Goal: Information Seeking & Learning: Learn about a topic

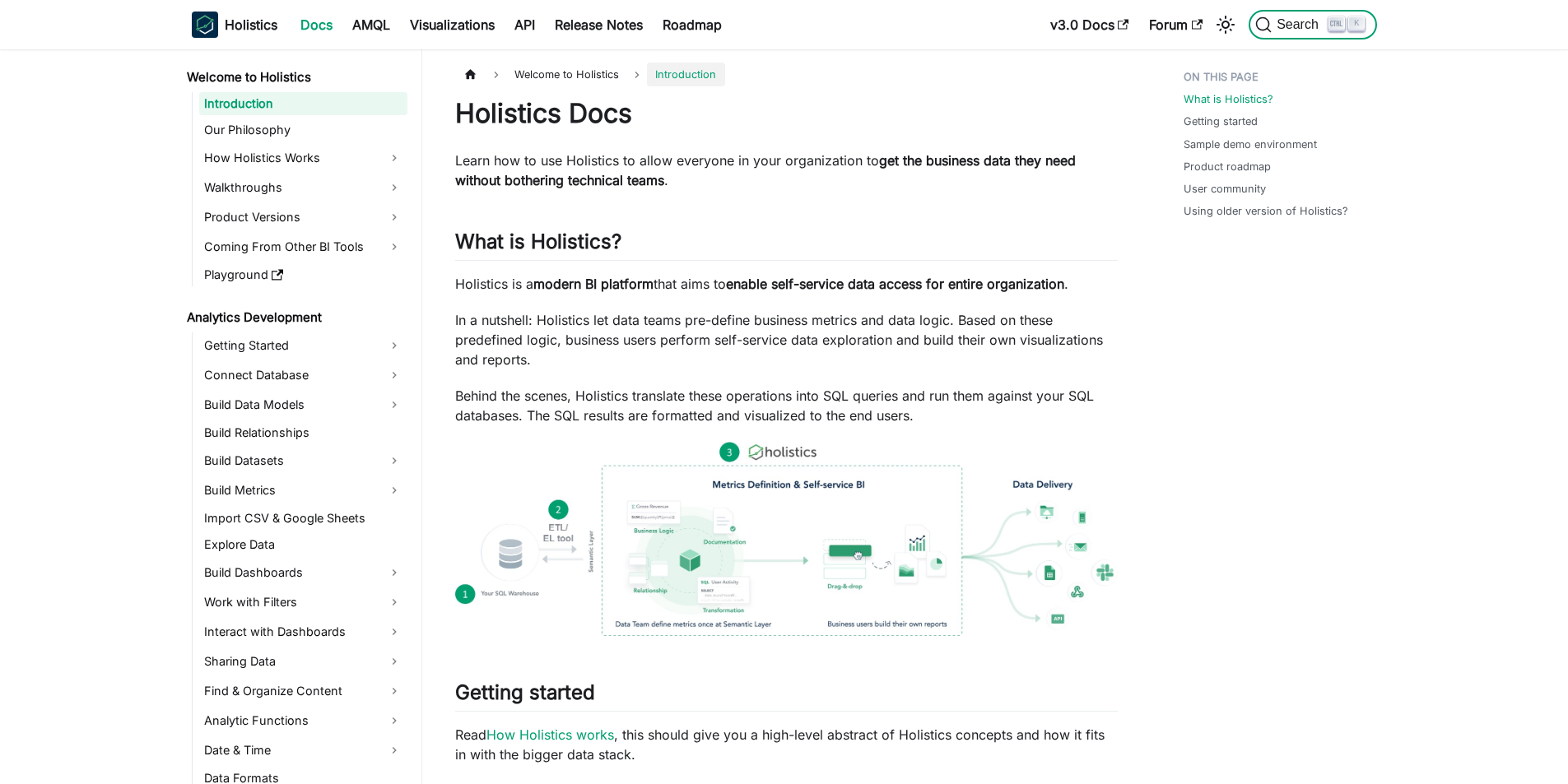
click at [1297, 32] on span "Search" at bounding box center [1292, 25] width 74 height 17
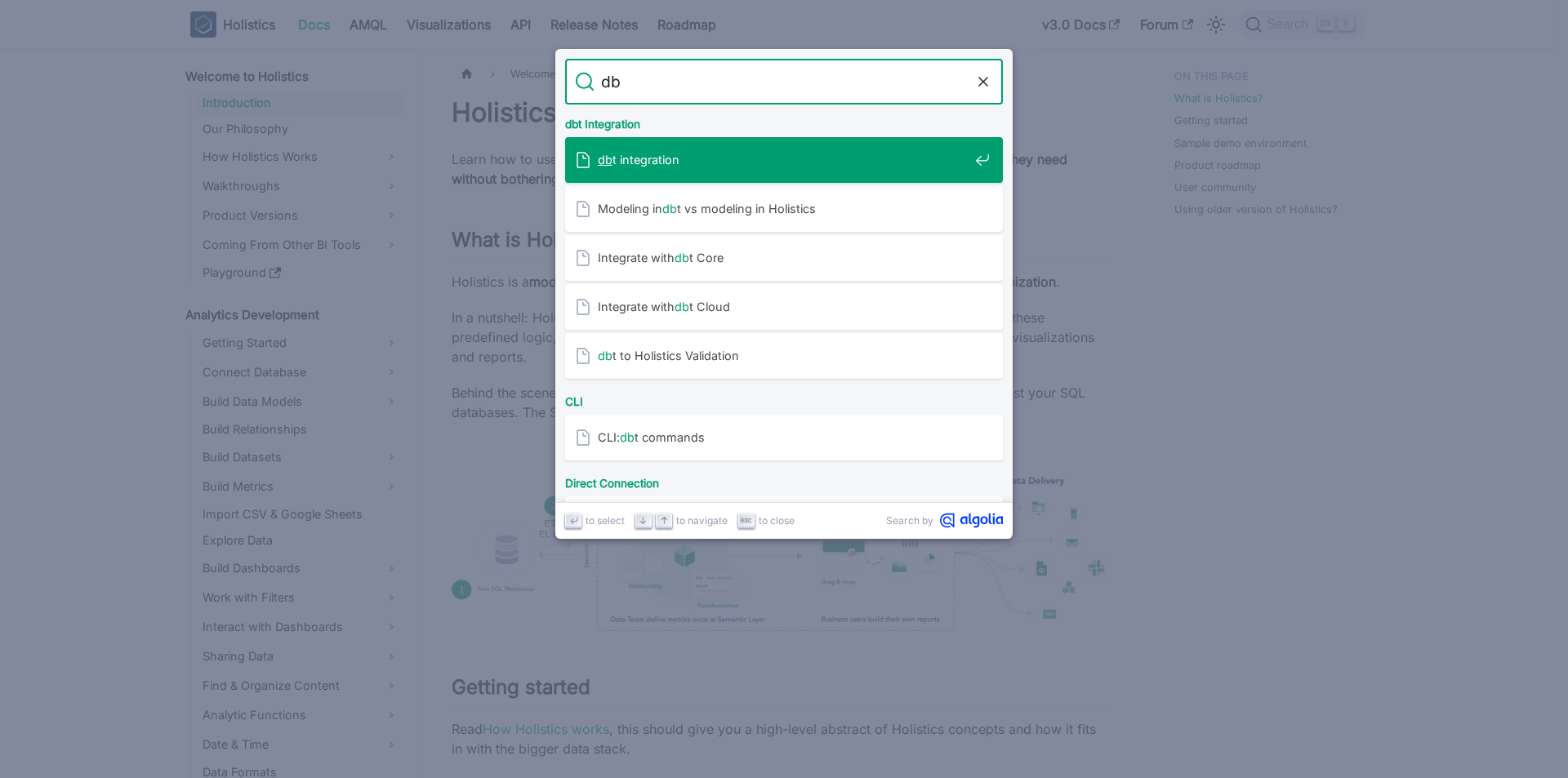
type input "dbt"
click at [627, 146] on div "dbt integration" at bounding box center [788, 160] width 428 height 45
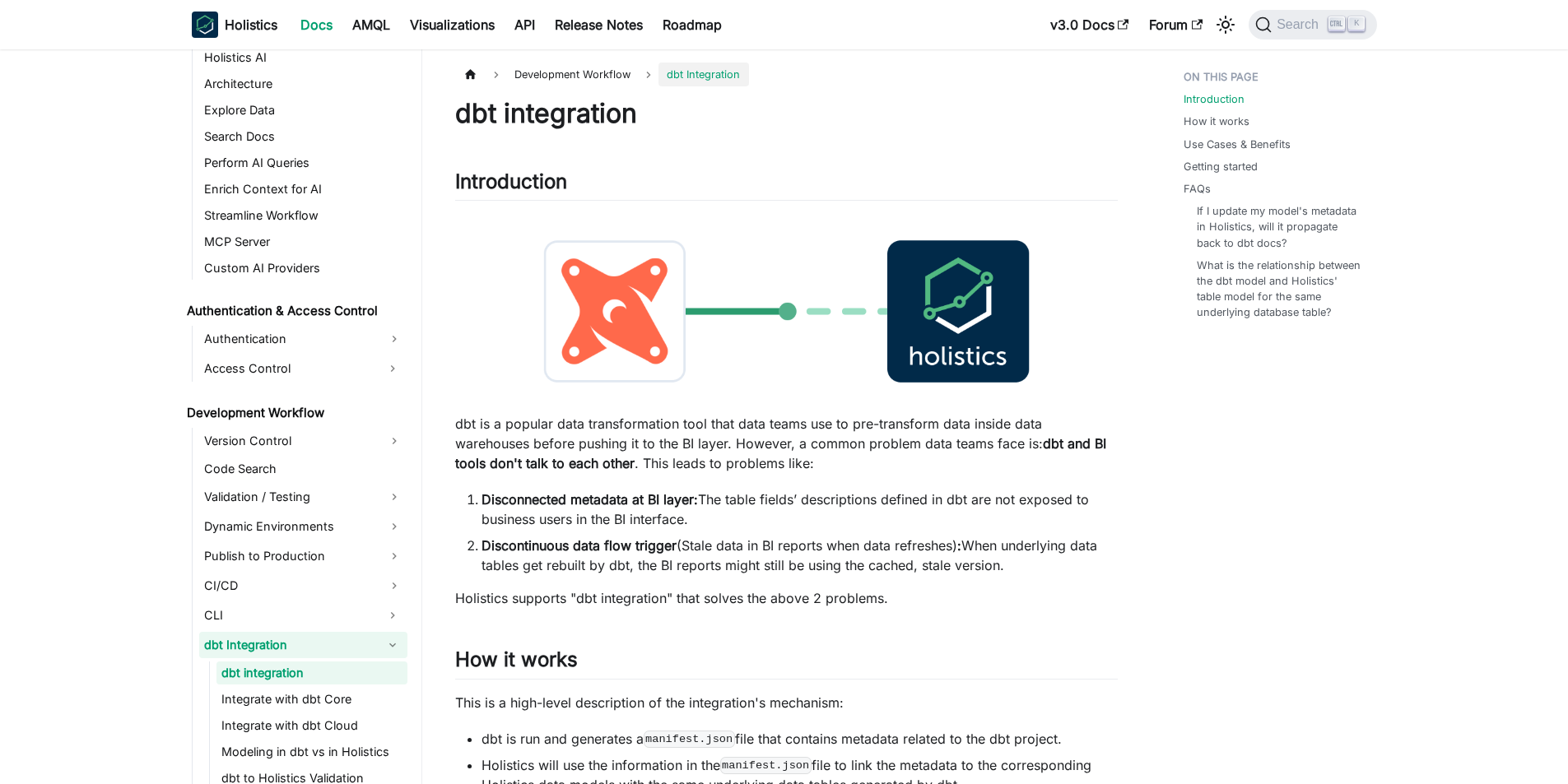
scroll to position [900, 0]
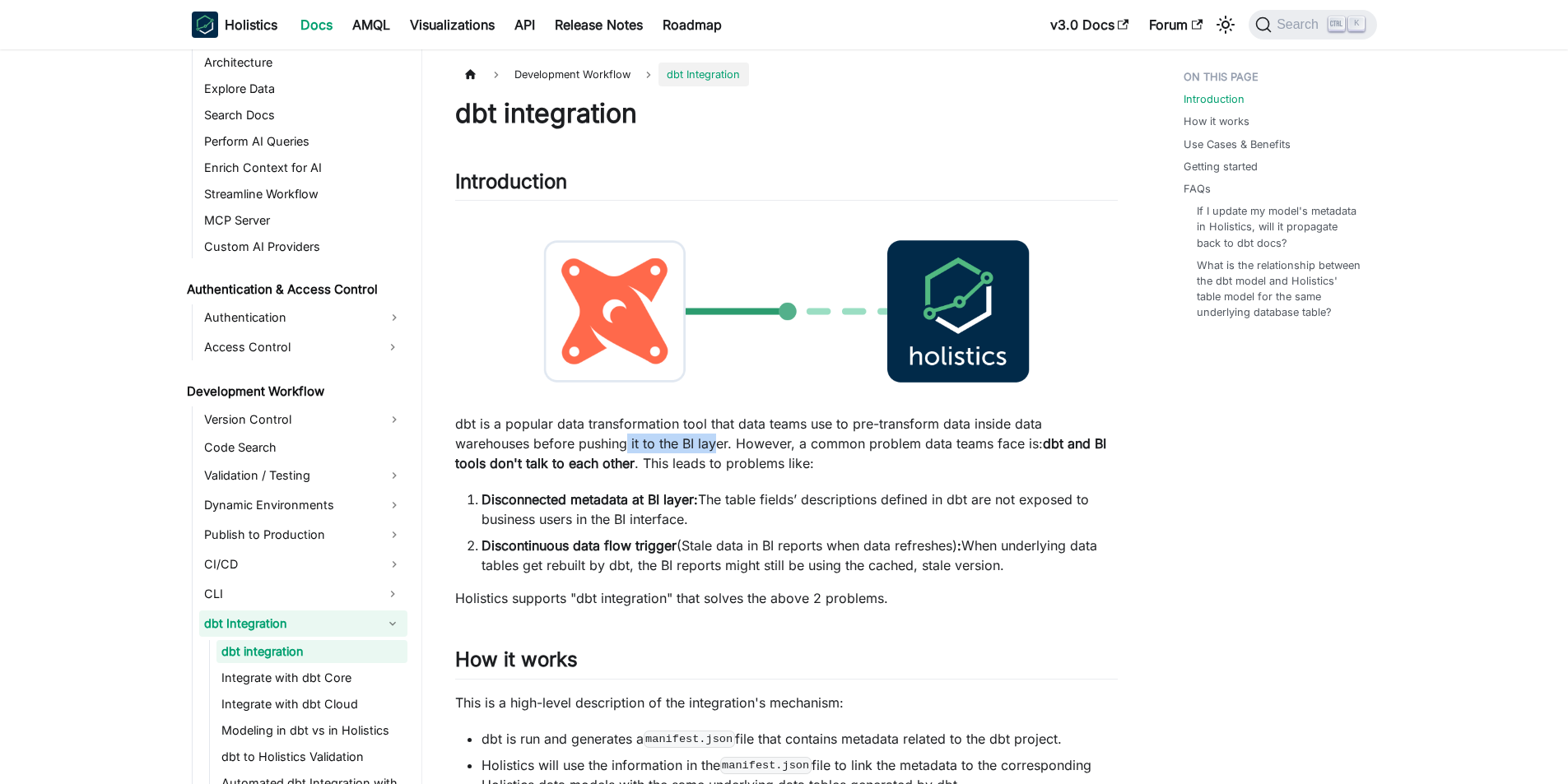
drag, startPoint x: 630, startPoint y: 446, endPoint x: 717, endPoint y: 446, distance: 87.0
click at [717, 446] on p "dbt is a popular data transformation tool that data teams use to pre-transform …" at bounding box center [787, 444] width 663 height 60
click at [799, 442] on p "dbt is a popular data transformation tool that data teams use to pre-transform …" at bounding box center [787, 444] width 663 height 60
drag, startPoint x: 556, startPoint y: 455, endPoint x: 661, endPoint y: 449, distance: 105.2
click at [661, 449] on p "dbt is a popular data transformation tool that data teams use to pre-transform …" at bounding box center [787, 444] width 663 height 60
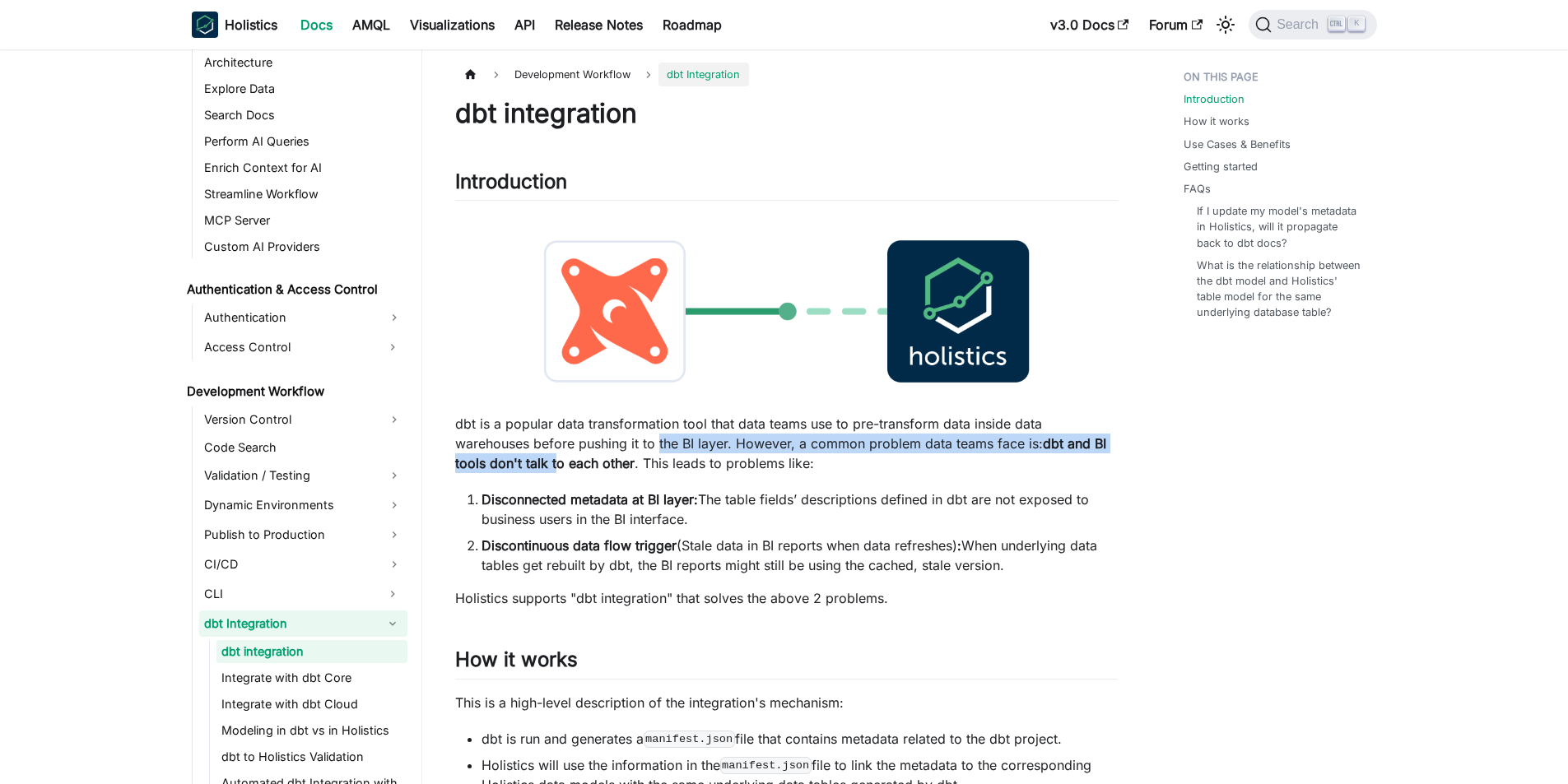
click at [765, 449] on p "dbt is a popular data transformation tool that data teams use to pre-transform …" at bounding box center [787, 444] width 663 height 60
drag, startPoint x: 794, startPoint y: 450, endPoint x: 941, endPoint y: 451, distance: 147.0
click at [941, 451] on p "dbt is a popular data transformation tool that data teams use to pre-transform …" at bounding box center [787, 444] width 663 height 60
click at [898, 474] on p "dbt is a popular data transformation tool that data teams use to pre-transform …" at bounding box center [787, 444] width 663 height 60
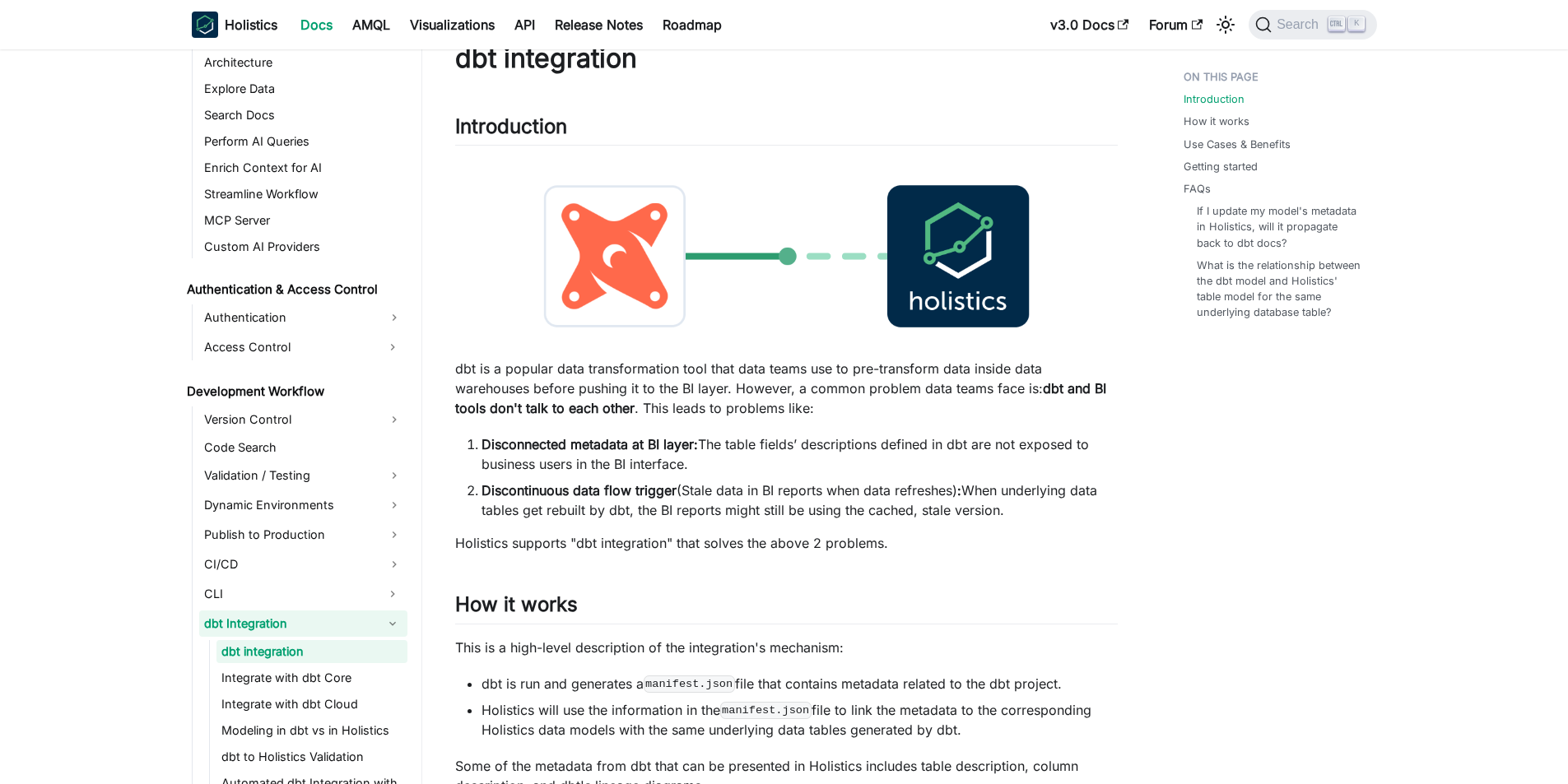
scroll to position [83, 0]
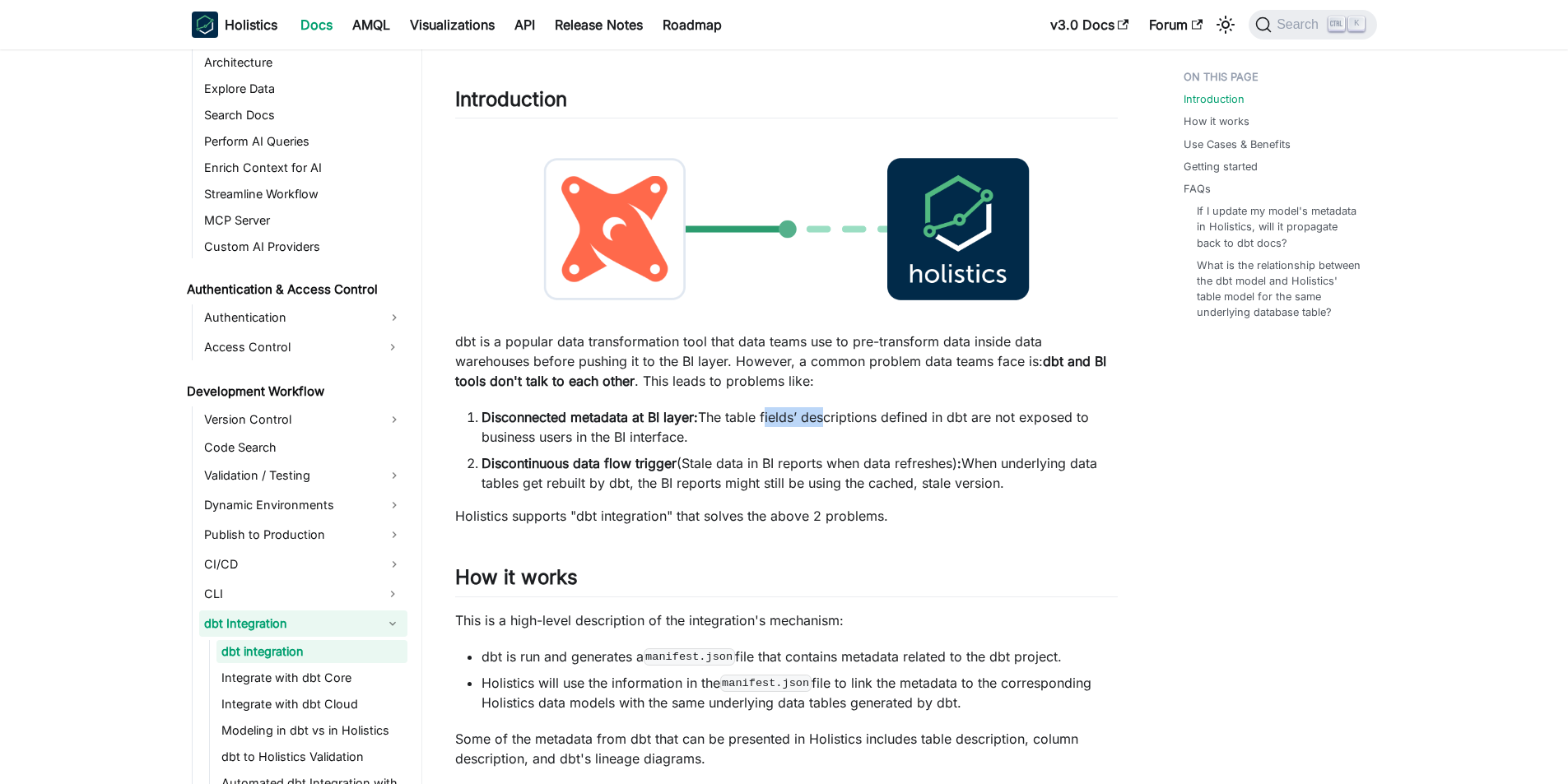
drag, startPoint x: 762, startPoint y: 421, endPoint x: 817, endPoint y: 425, distance: 55.1
click at [817, 425] on li "Disconnected metadata at BI layer: The table fields’ descriptions defined in db…" at bounding box center [800, 428] width 637 height 40
click at [889, 437] on li "Disconnected metadata at BI layer: The table fields’ descriptions defined in db…" at bounding box center [800, 428] width 637 height 40
drag, startPoint x: 579, startPoint y: 441, endPoint x: 632, endPoint y: 445, distance: 53.2
click at [632, 445] on li "Disconnected metadata at BI layer: The table fields’ descriptions defined in db…" at bounding box center [800, 428] width 637 height 40
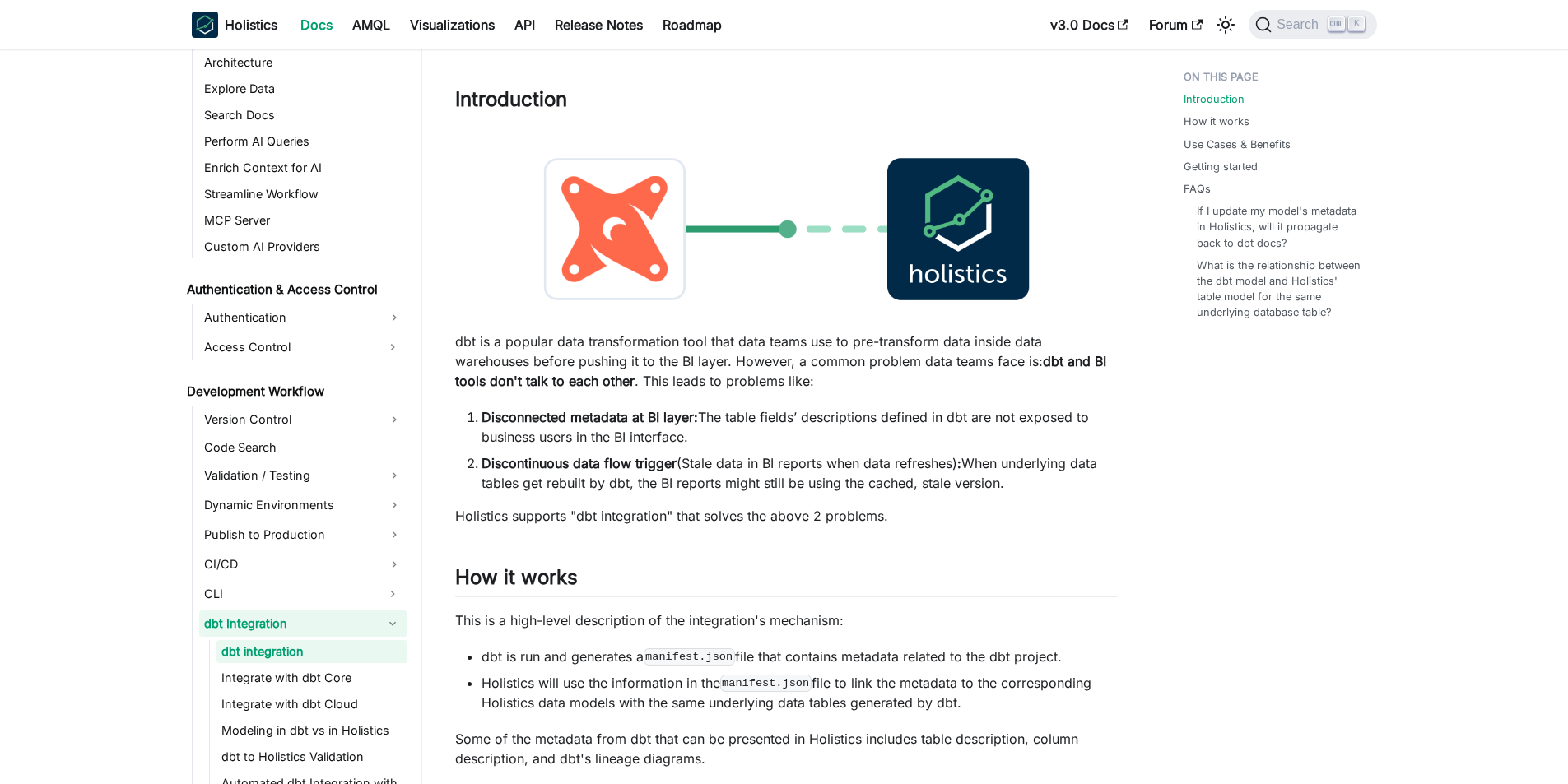
click at [615, 486] on li "Discontinuous data flow trigger (Stale data in BI reports when data refreshes) …" at bounding box center [800, 474] width 637 height 40
drag, startPoint x: 615, startPoint y: 469, endPoint x: 687, endPoint y: 468, distance: 72.0
click at [687, 468] on li "Discontinuous data flow trigger (Stale data in BI reports when data refreshes) …" at bounding box center [800, 474] width 637 height 40
click at [830, 469] on li "Discontinuous data flow trigger (Stale data in BI reports when data refreshes) …" at bounding box center [800, 474] width 637 height 40
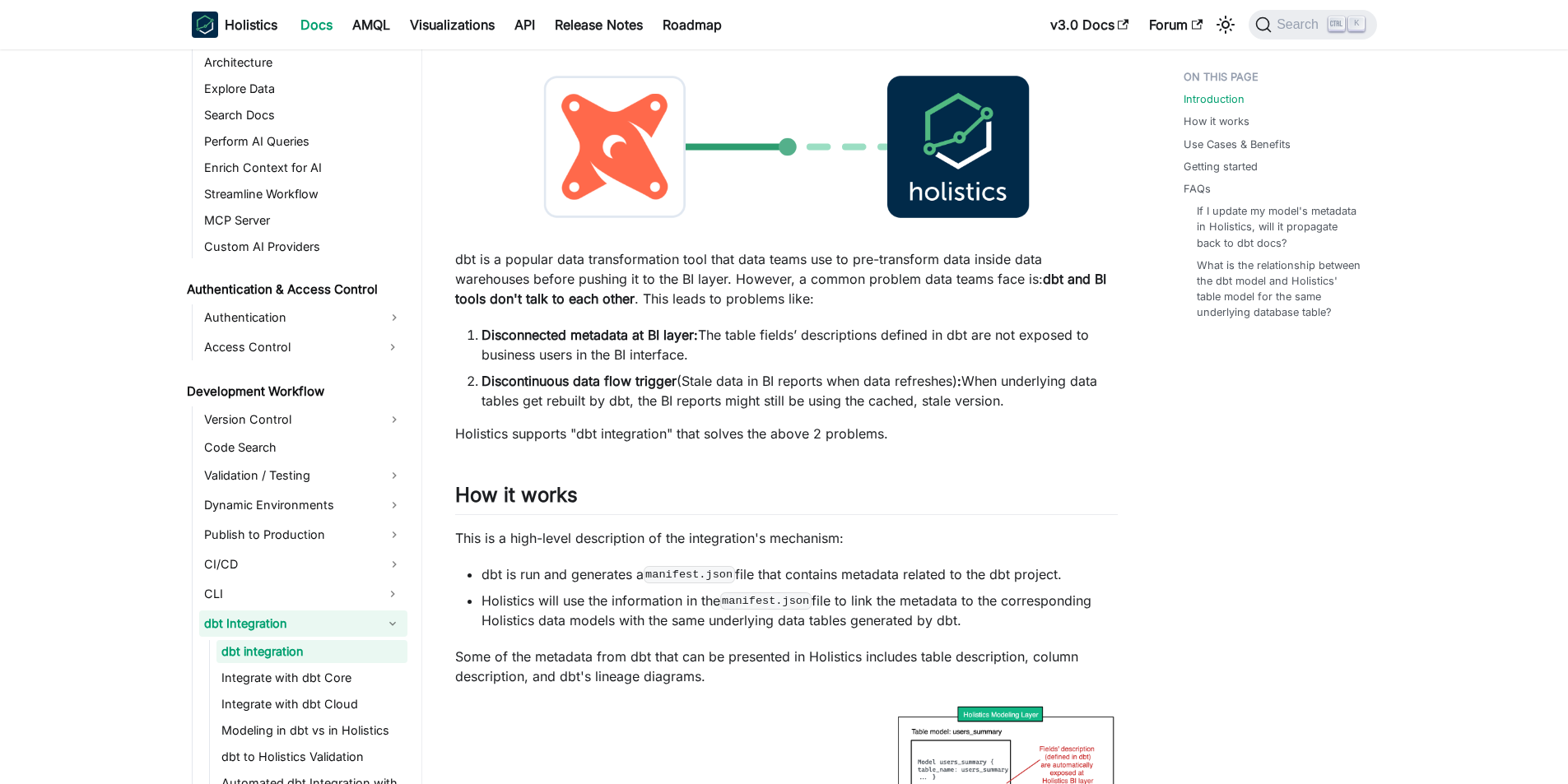
scroll to position [247, 0]
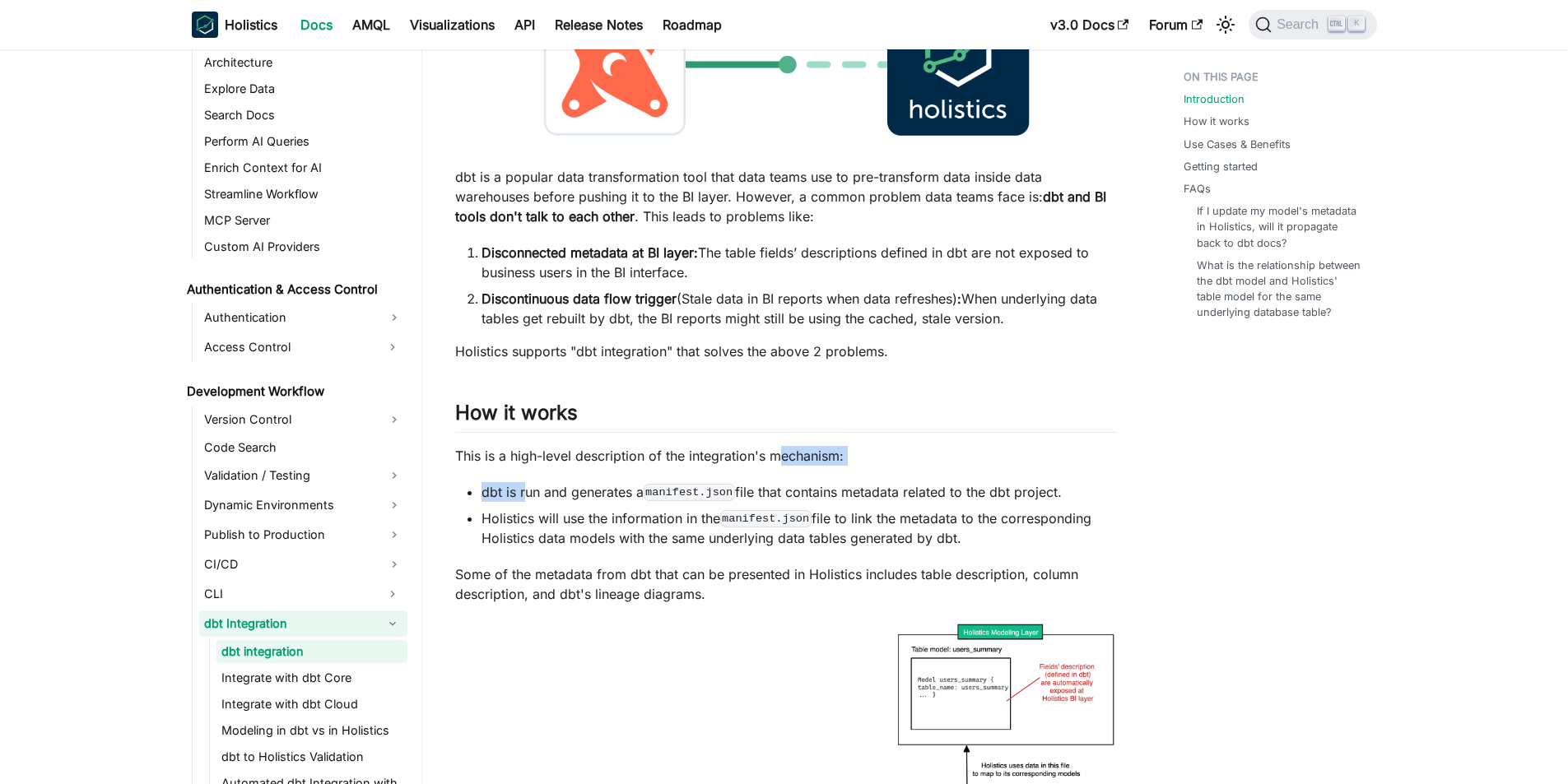
drag, startPoint x: 526, startPoint y: 466, endPoint x: 778, endPoint y: 465, distance: 252.0
click at [757, 465] on p "This is a high-level description of the integration's mechanism:" at bounding box center [787, 456] width 663 height 20
click at [541, 503] on ul "dbt is run and generates a manifest.json file that contains metadata related to…" at bounding box center [787, 515] width 663 height 66
drag, startPoint x: 542, startPoint y: 498, endPoint x: 573, endPoint y: 498, distance: 31.0
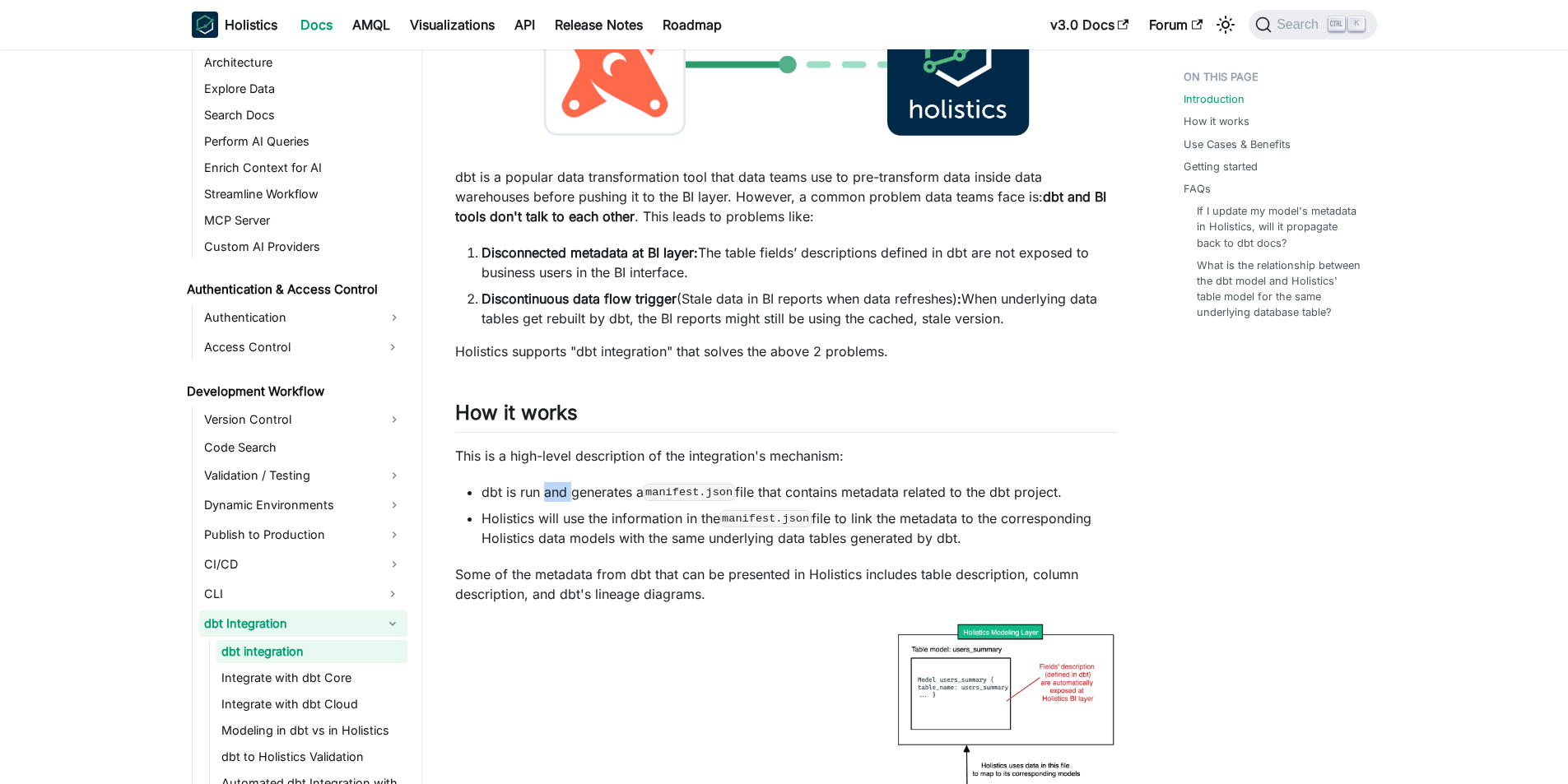
click at [573, 498] on li "dbt is run and generates a manifest.json file that contains metadata related to…" at bounding box center [800, 492] width 637 height 20
click at [614, 516] on li "Holistics will use the information in the manifest.json file to link the metada…" at bounding box center [800, 528] width 637 height 40
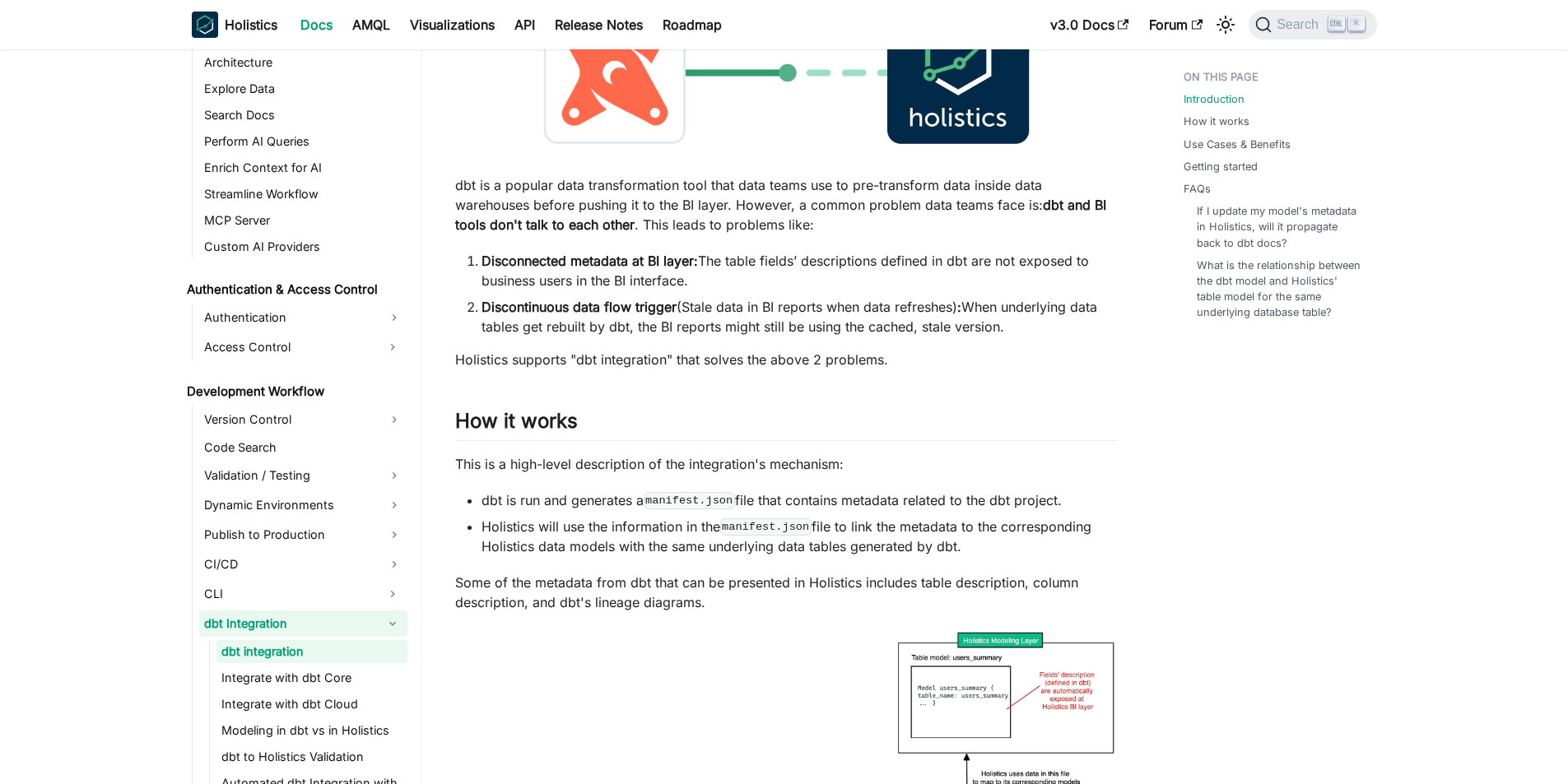
scroll to position [164, 0]
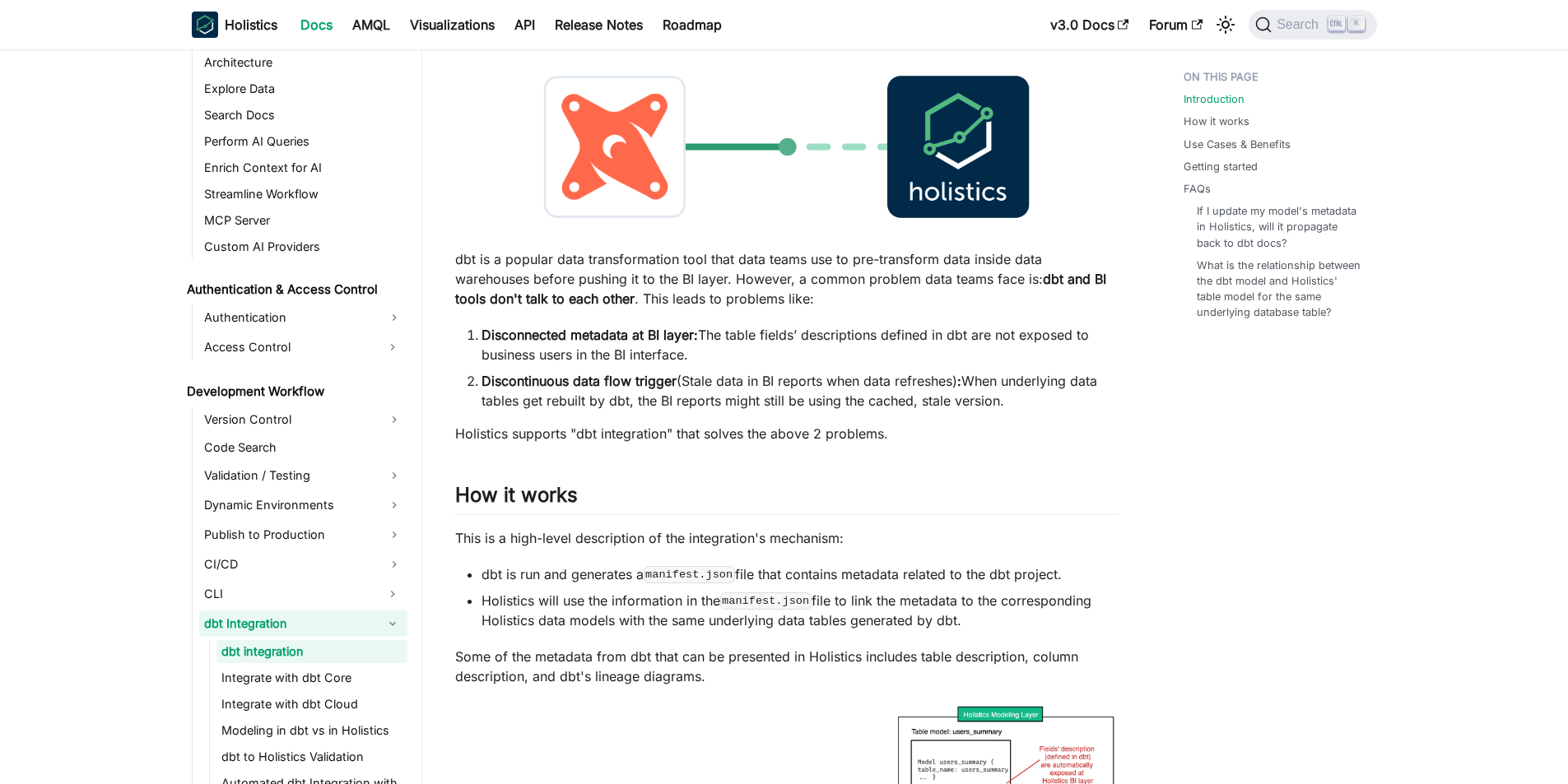
click at [690, 294] on p "dbt is a popular data transformation tool that data teams use to pre-transform …" at bounding box center [787, 280] width 663 height 60
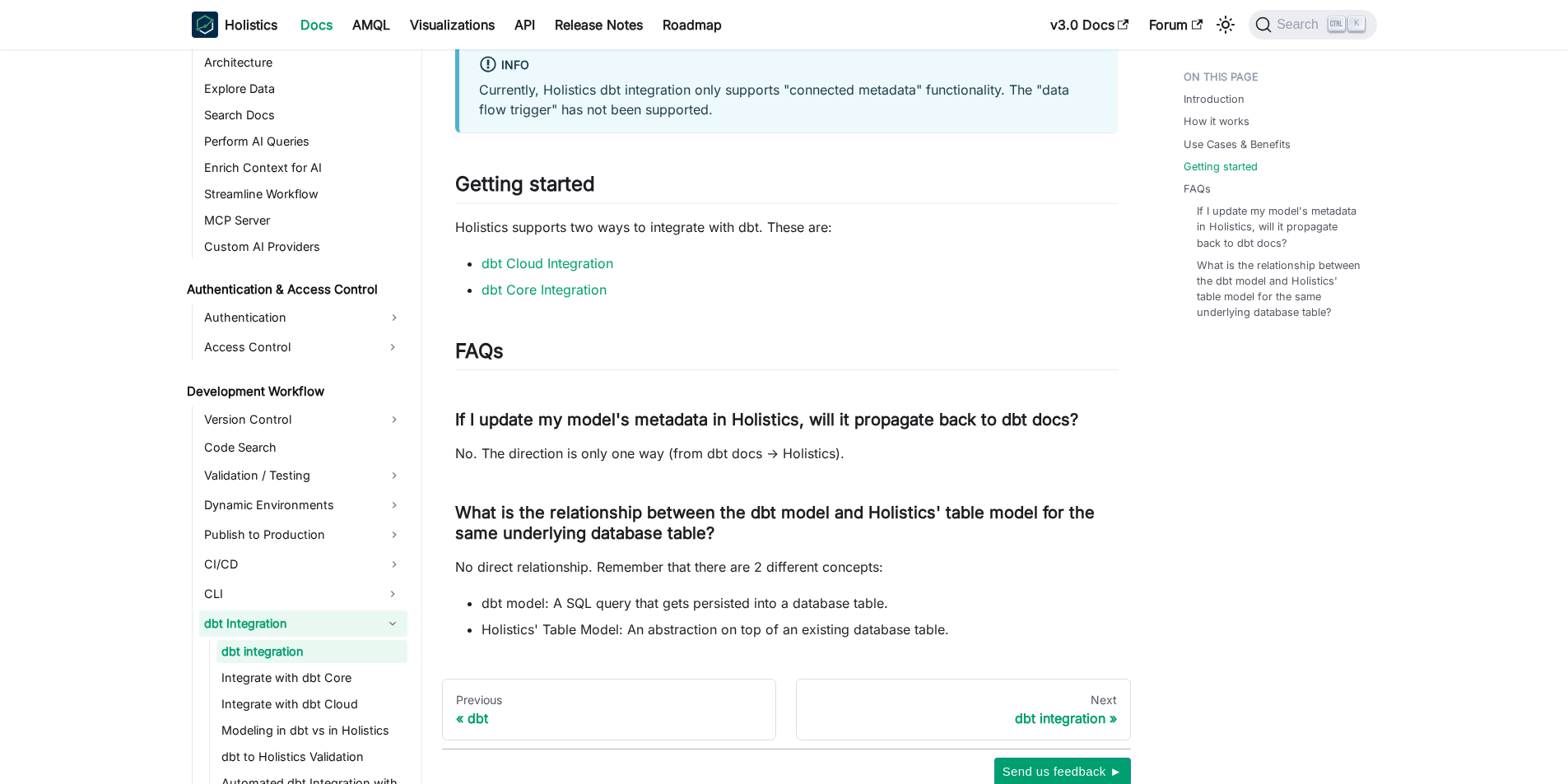
scroll to position [1481, 0]
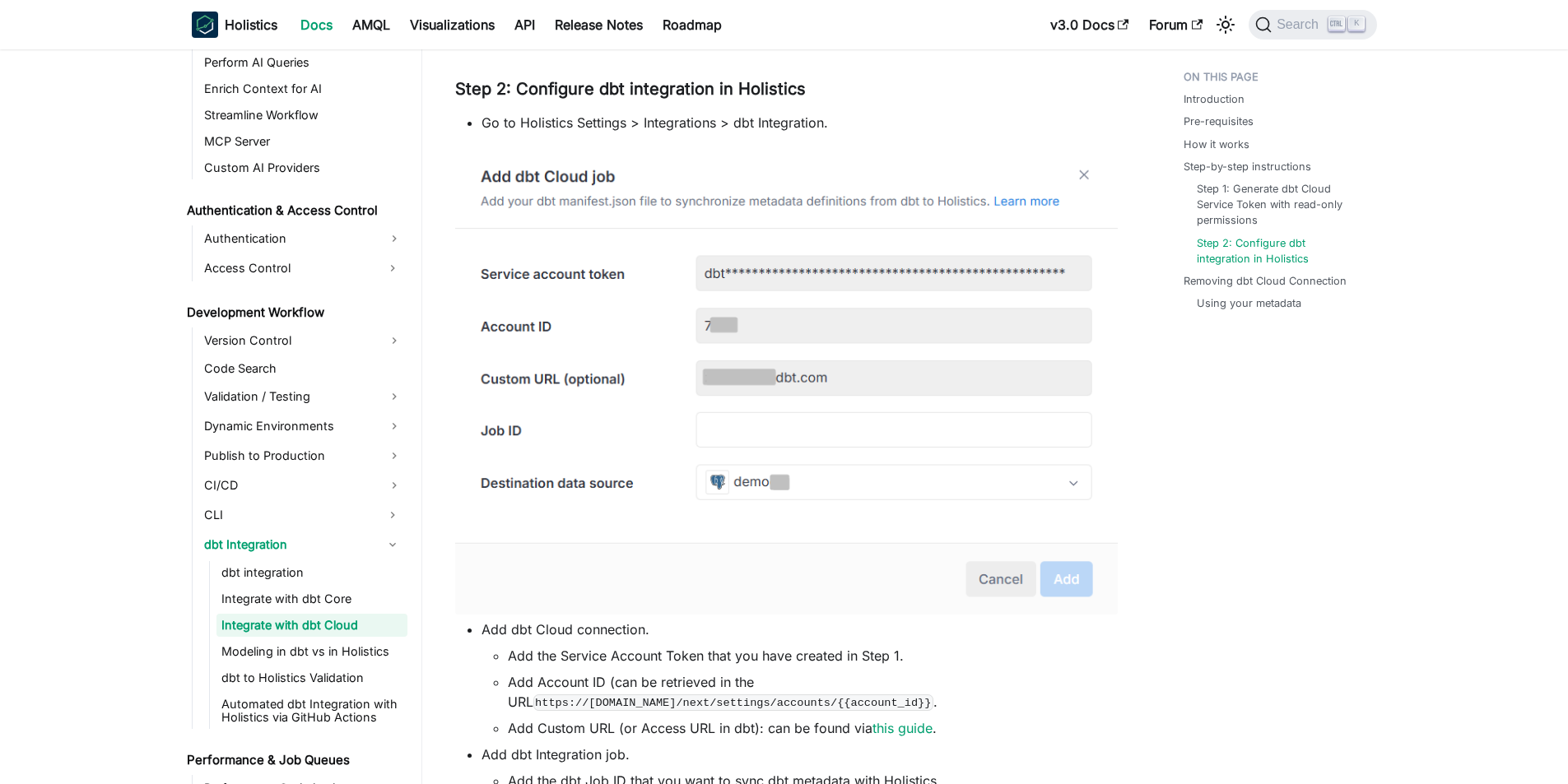
scroll to position [1647, 0]
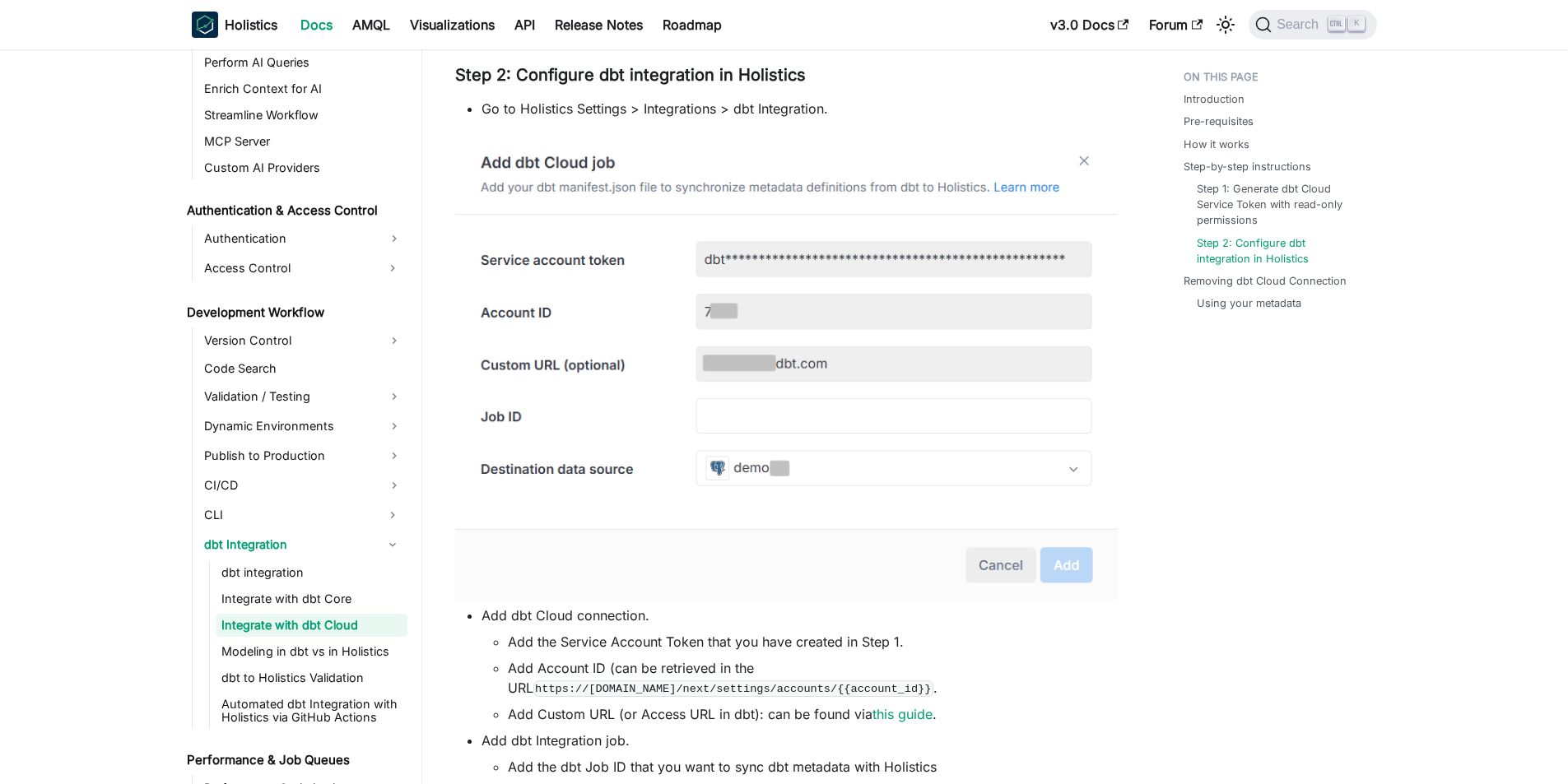
click at [572, 646] on li "Add the Service Account Token that you have created in Step 1." at bounding box center [812, 642] width 610 height 20
